Goal: Find specific page/section: Find specific page/section

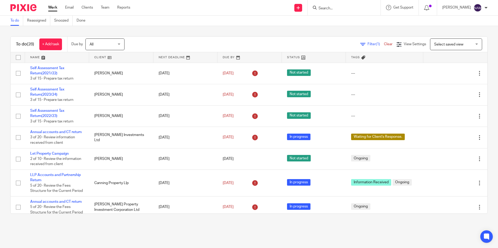
click at [318, 10] on input "Search" at bounding box center [341, 8] width 47 height 5
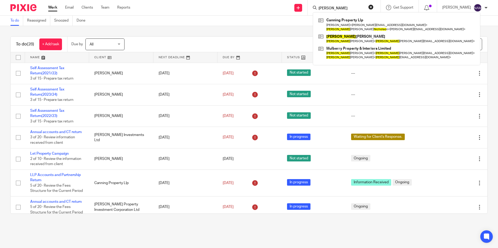
type input "[PERSON_NAME]"
click button "submit" at bounding box center [0, 0] width 0 height 0
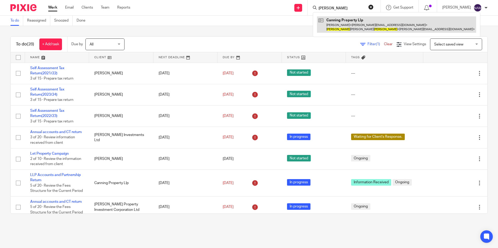
click at [334, 21] on link at bounding box center [396, 24] width 159 height 16
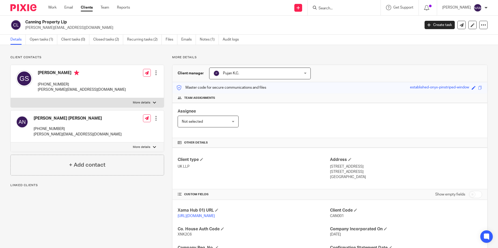
click at [37, 118] on h4 "[PERSON_NAME] [PERSON_NAME]" at bounding box center [78, 118] width 88 height 5
click at [50, 72] on h4 "[PERSON_NAME]" at bounding box center [82, 73] width 88 height 7
click at [154, 117] on div at bounding box center [155, 118] width 5 height 5
click at [31, 116] on div "Adam Thomas Nicholson +44 079 710 57236 gavin_stafford@email.com" at bounding box center [69, 126] width 106 height 27
click at [36, 117] on h4 "[PERSON_NAME] [PERSON_NAME]" at bounding box center [78, 118] width 88 height 5
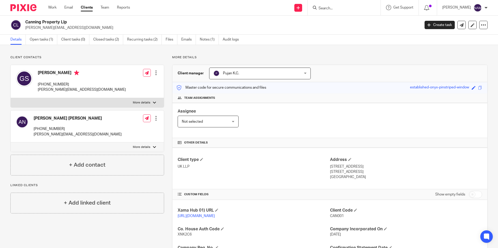
click at [318, 9] on input "Search" at bounding box center [341, 8] width 47 height 5
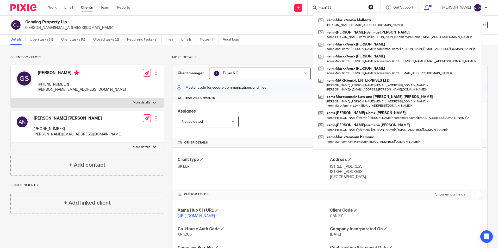
click button "submit" at bounding box center [0, 0] width 0 height 0
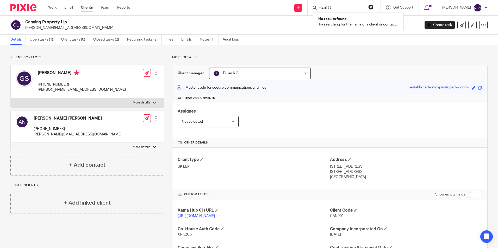
click at [320, 9] on input "mar022" at bounding box center [341, 8] width 47 height 5
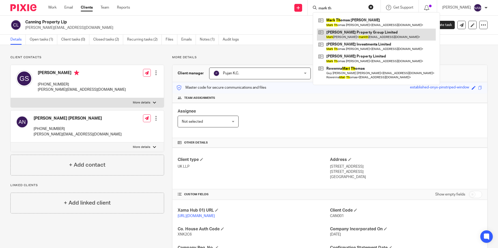
type input "mark th"
click at [347, 34] on link at bounding box center [376, 35] width 119 height 12
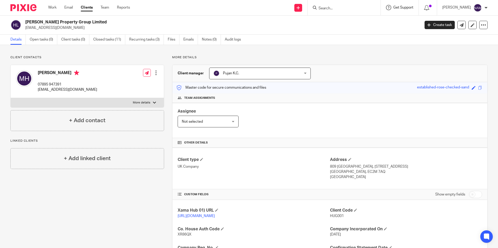
click at [393, 9] on span "Get Support" at bounding box center [403, 8] width 20 height 4
click at [327, 6] on input "Search" at bounding box center [341, 8] width 47 height 5
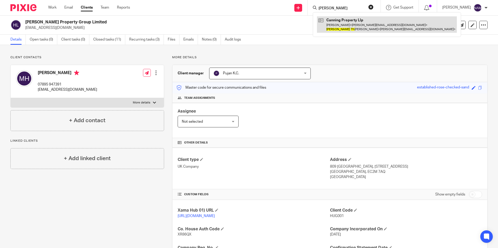
type input "adam th"
click at [327, 30] on link at bounding box center [387, 24] width 140 height 16
